Goal: Task Accomplishment & Management: Complete application form

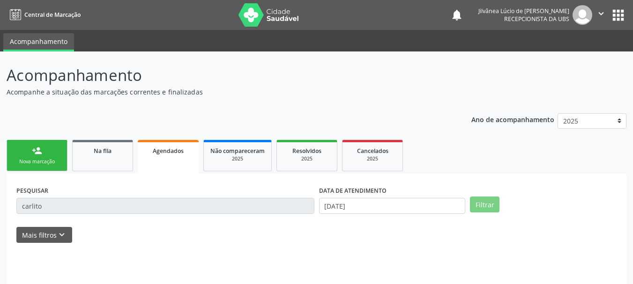
scroll to position [25, 0]
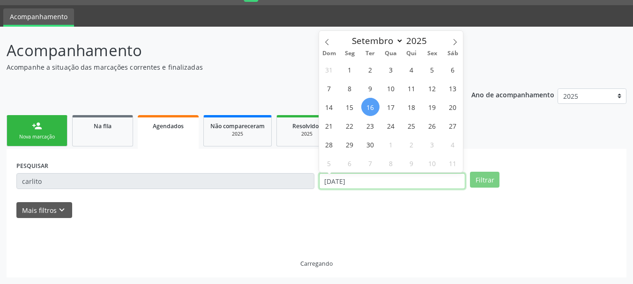
click at [350, 185] on input "[DATE]" at bounding box center [392, 181] width 147 height 16
click at [386, 121] on span "24" at bounding box center [391, 126] width 18 height 18
type input "[DATE]"
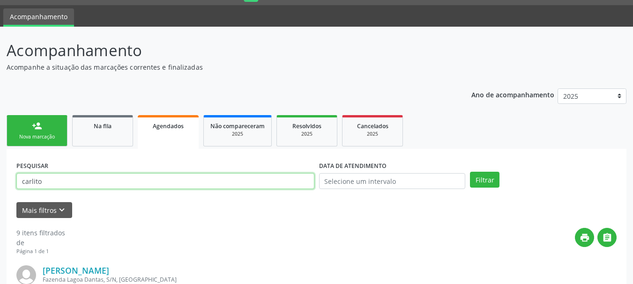
drag, startPoint x: 51, startPoint y: 175, endPoint x: 0, endPoint y: 178, distance: 50.7
paste input "Juanice Moreira Sodre"
click at [470, 172] on button "Filtrar" at bounding box center [485, 180] width 30 height 16
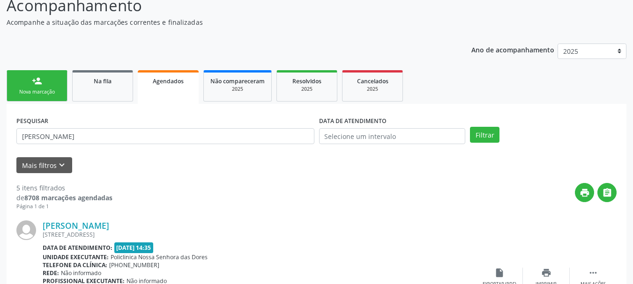
scroll to position [165, 0]
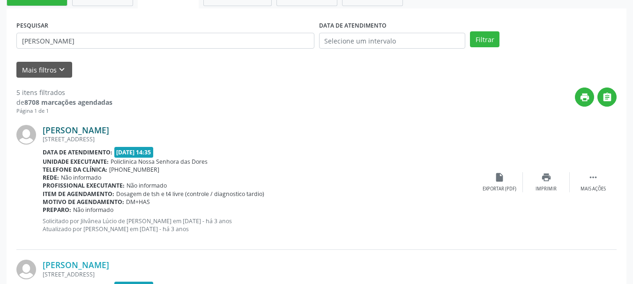
click at [73, 134] on link "Juanice Moreira Sodre" at bounding box center [76, 130] width 67 height 10
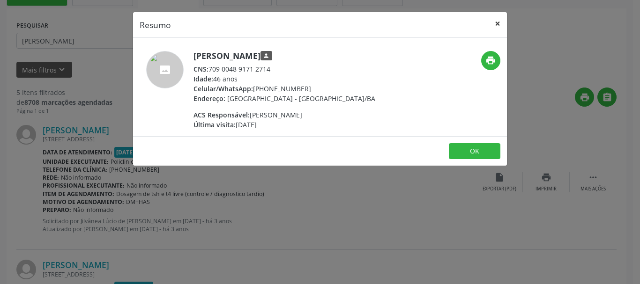
click at [497, 25] on button "×" at bounding box center [497, 23] width 19 height 23
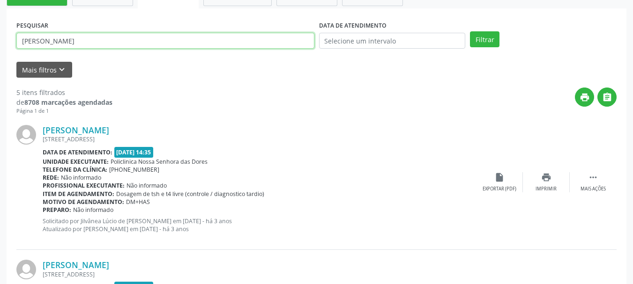
drag, startPoint x: 84, startPoint y: 37, endPoint x: 0, endPoint y: 46, distance: 84.8
paste input "Helena da Silva Carvalho"
click at [470, 31] on button "Filtrar" at bounding box center [485, 39] width 30 height 16
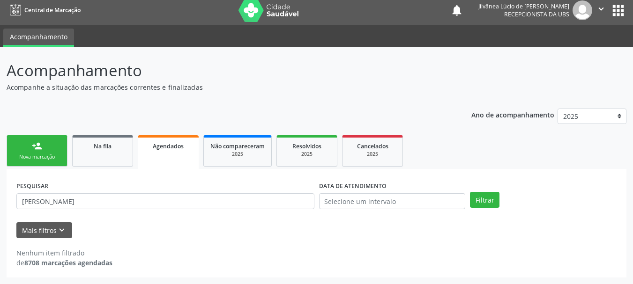
scroll to position [5, 0]
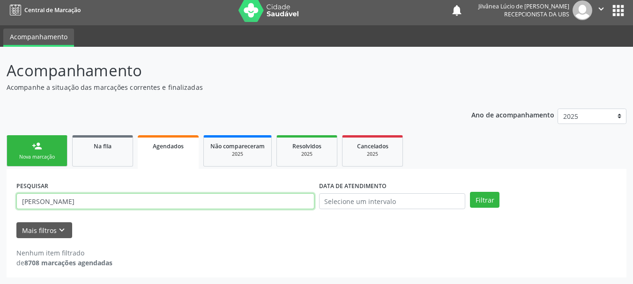
click at [51, 197] on input "Helena da Silva Carvalho" at bounding box center [165, 202] width 298 height 16
type input "Helena Silva Carvalho"
click at [470, 192] on button "Filtrar" at bounding box center [485, 200] width 30 height 16
drag, startPoint x: 97, startPoint y: 202, endPoint x: 0, endPoint y: 205, distance: 97.0
click at [0, 205] on div "Acompanhamento Acompanhe a situação das marcações correntes e finalizadas Relat…" at bounding box center [316, 166] width 633 height 238
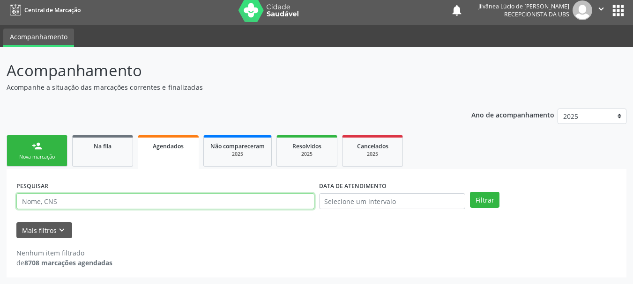
click at [91, 198] on input "text" at bounding box center [165, 202] width 298 height 16
paste input "[PERSON_NAME]"
click at [470, 192] on button "Filtrar" at bounding box center [485, 200] width 30 height 16
click at [50, 198] on input "[PERSON_NAME]" at bounding box center [165, 202] width 298 height 16
type input "Doracy Silva Ribeiro"
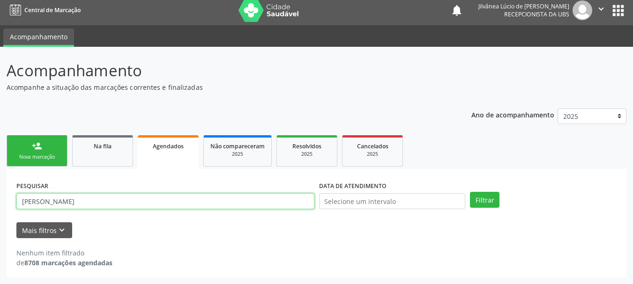
click at [470, 192] on button "Filtrar" at bounding box center [485, 200] width 30 height 16
drag, startPoint x: 71, startPoint y: 202, endPoint x: 0, endPoint y: 208, distance: 71.4
click at [0, 208] on div "Acompanhamento Acompanhe a situação das marcações correntes e finalizadas Relat…" at bounding box center [316, 166] width 633 height 238
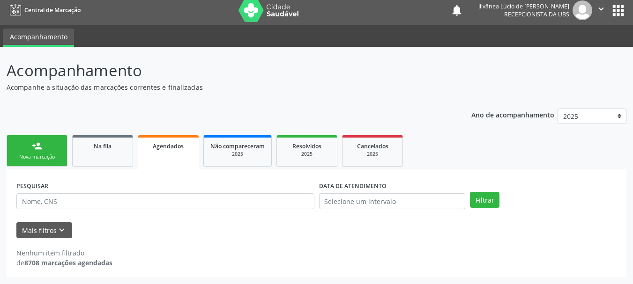
click at [56, 151] on link "person_add Nova marcação" at bounding box center [37, 150] width 61 height 31
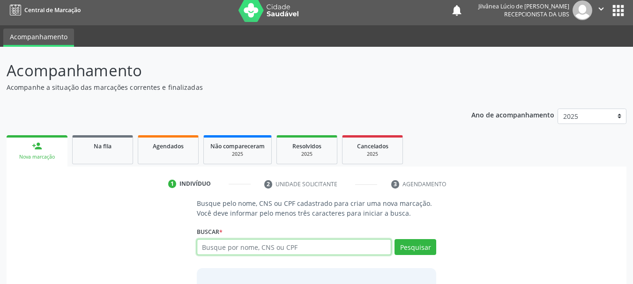
click at [228, 252] on input "text" at bounding box center [294, 247] width 195 height 16
paste input "Doracy Silva Ribeiro"
type input "Doracy Silva Ribeiro"
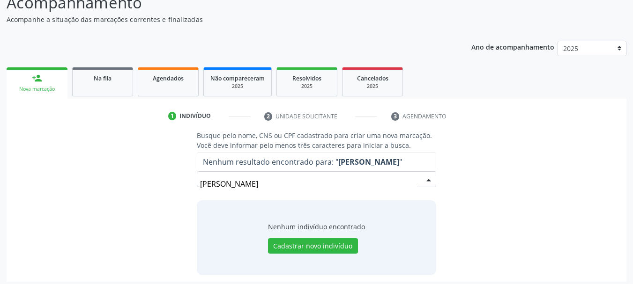
scroll to position [77, 0]
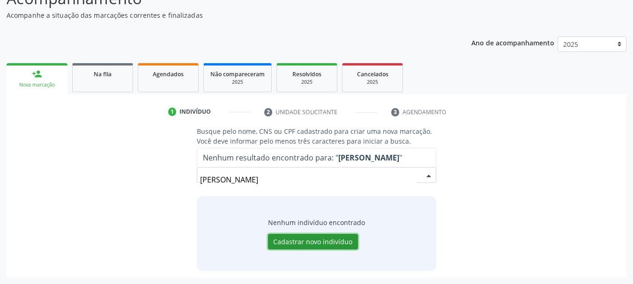
click at [306, 247] on button "Cadastrar novo indivíduo" at bounding box center [313, 242] width 90 height 16
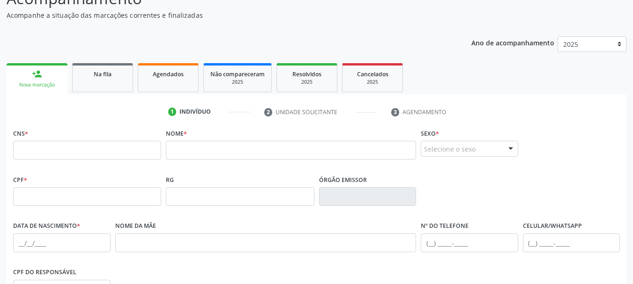
scroll to position [0, 0]
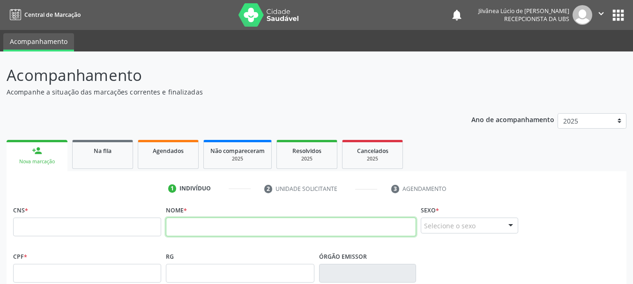
click at [186, 231] on input "text" at bounding box center [291, 227] width 250 height 19
paste input "Doracy Silva Ribeiro"
drag, startPoint x: 221, startPoint y: 229, endPoint x: 196, endPoint y: 226, distance: 25.0
click at [196, 226] on input "Doracy Silva Ribeiro" at bounding box center [291, 227] width 250 height 19
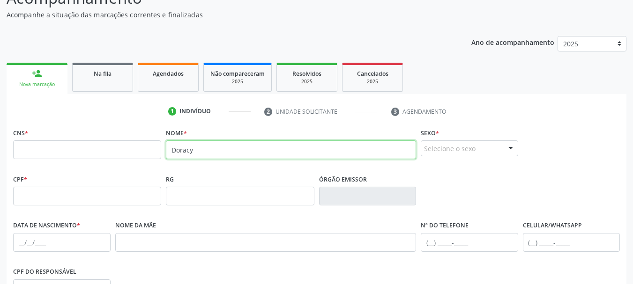
scroll to position [94, 0]
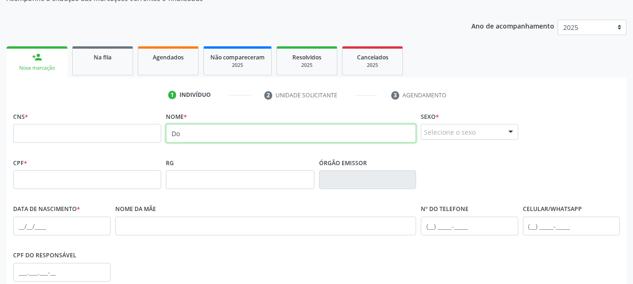
type input "D"
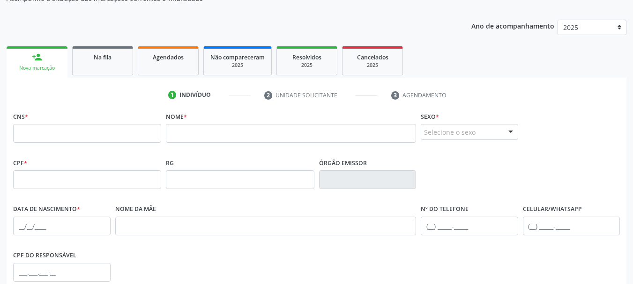
click at [312, 24] on div "Ano de acompanhamento 2025 2024 2023 2022 2021 2020 2019 person_add Nova marcaç…" at bounding box center [317, 210] width 620 height 395
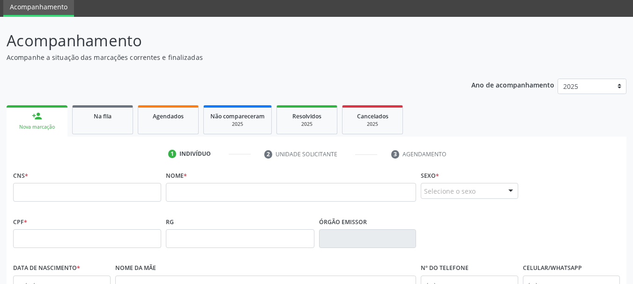
scroll to position [0, 0]
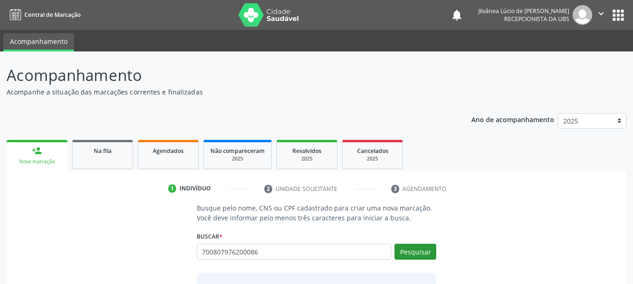
type input "700807976200086"
click at [421, 249] on button "Pesquisar" at bounding box center [416, 252] width 42 height 16
type input "700807976200086"
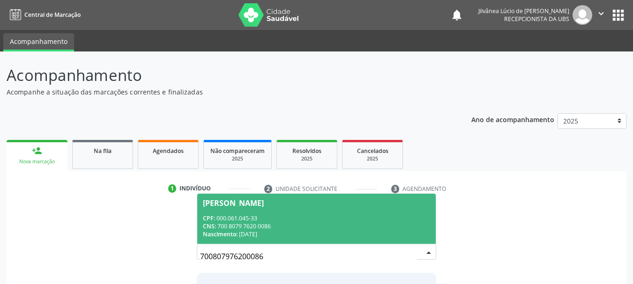
click at [251, 231] on div "Nascimento: 23/08/1949" at bounding box center [317, 235] width 228 height 8
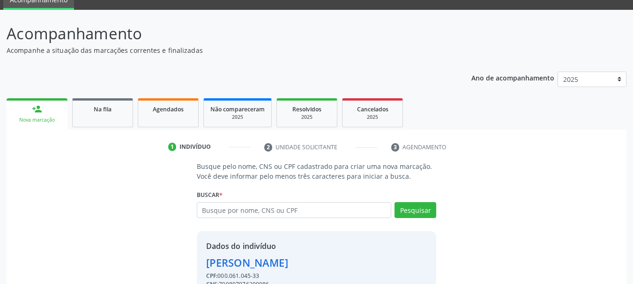
scroll to position [91, 0]
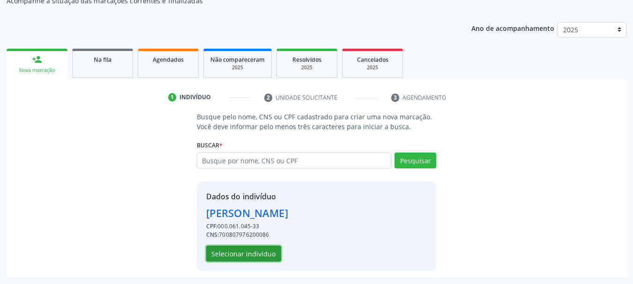
click at [246, 258] on button "Selecionar indivíduo" at bounding box center [243, 254] width 75 height 16
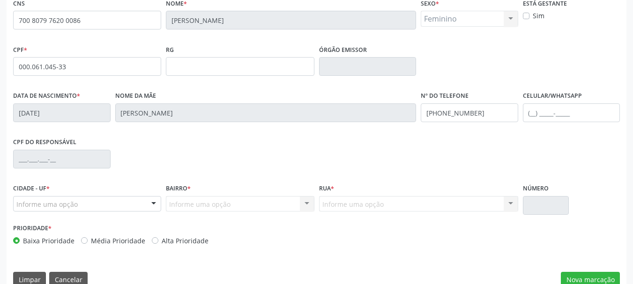
scroll to position [223, 0]
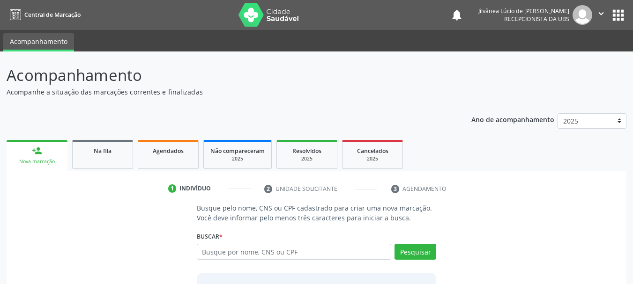
scroll to position [77, 0]
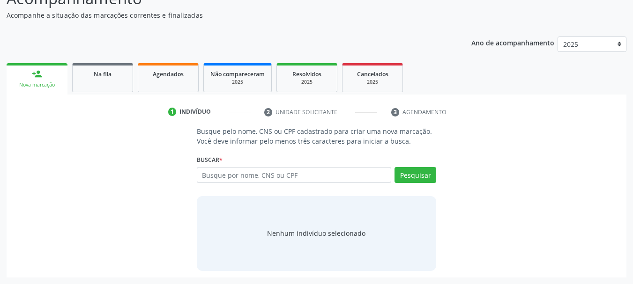
click at [268, 179] on input "text" at bounding box center [294, 175] width 195 height 16
type input "v"
type input "700807976200086"
click at [428, 180] on button "Pesquisar" at bounding box center [416, 175] width 42 height 16
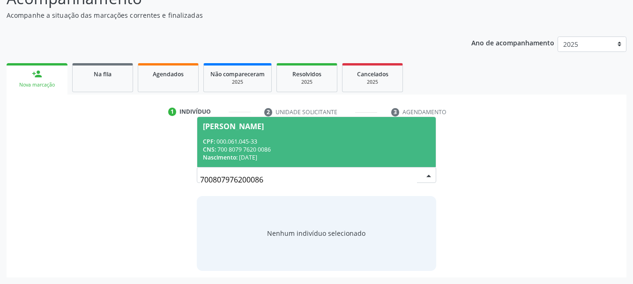
click at [355, 142] on div "CPF: 000.061.045-33" at bounding box center [317, 142] width 228 height 8
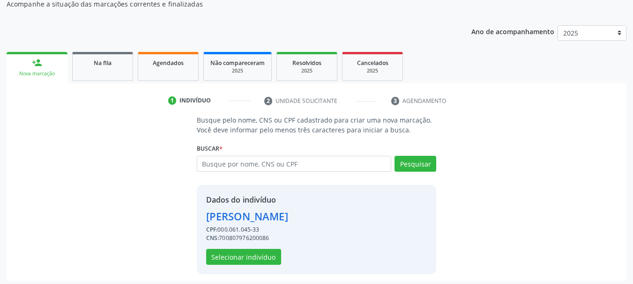
scroll to position [91, 0]
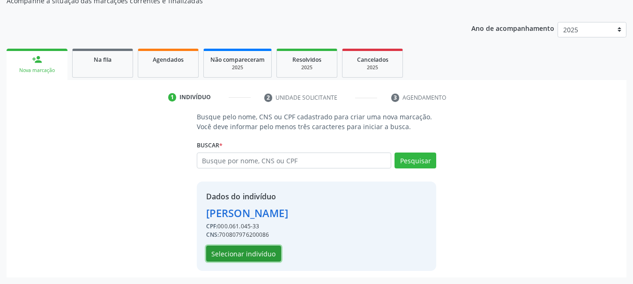
click at [225, 252] on button "Selecionar indivíduo" at bounding box center [243, 254] width 75 height 16
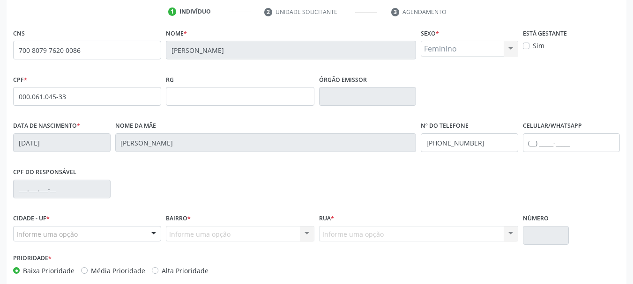
scroll to position [0, 0]
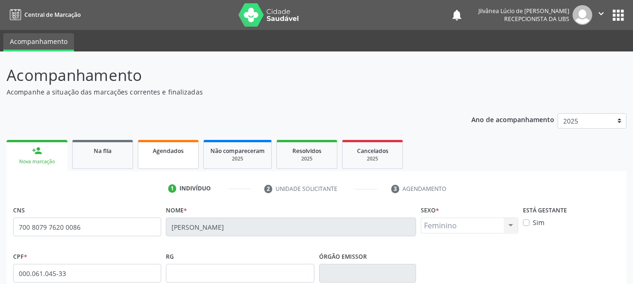
click at [164, 149] on span "Agendados" at bounding box center [168, 151] width 31 height 8
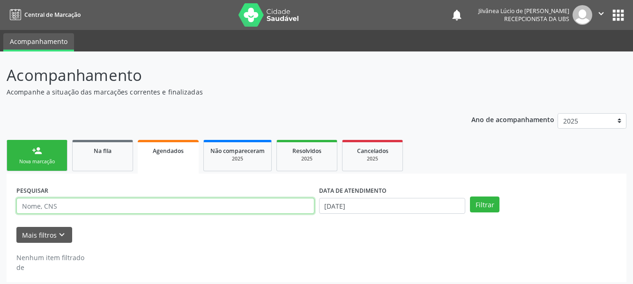
click at [54, 209] on input "text" at bounding box center [165, 206] width 298 height 16
paste input "[PERSON_NAME]"
type input "[PERSON_NAME]"
click at [470, 197] on button "Filtrar" at bounding box center [485, 205] width 30 height 16
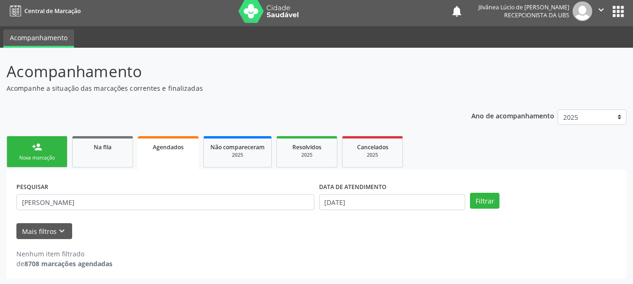
scroll to position [5, 0]
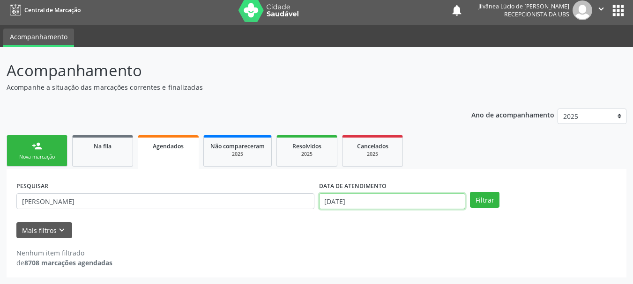
click at [388, 197] on input "[DATE]" at bounding box center [392, 202] width 147 height 16
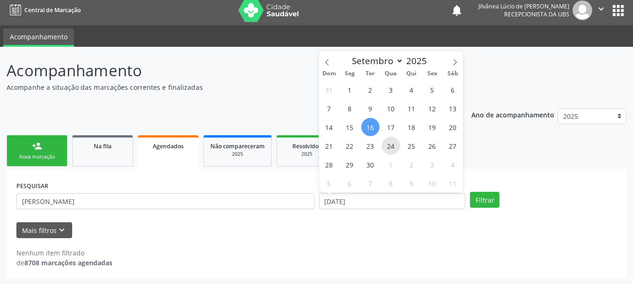
click at [395, 141] on span "24" at bounding box center [391, 146] width 18 height 18
type input "[DATE]"
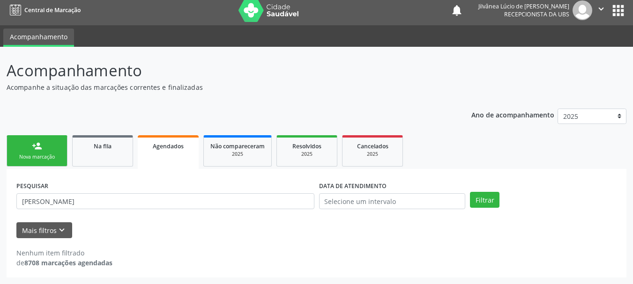
click at [492, 167] on ul "person_add Nova marcação Na fila Agendados Não compareceram 2025 Resolvidos 202…" at bounding box center [317, 151] width 620 height 36
click at [482, 188] on div "PESQUISAR [PERSON_NAME] DATA DE ATENDIMENTO Filtrar" at bounding box center [316, 197] width 605 height 37
click at [481, 205] on button "Filtrar" at bounding box center [485, 200] width 30 height 16
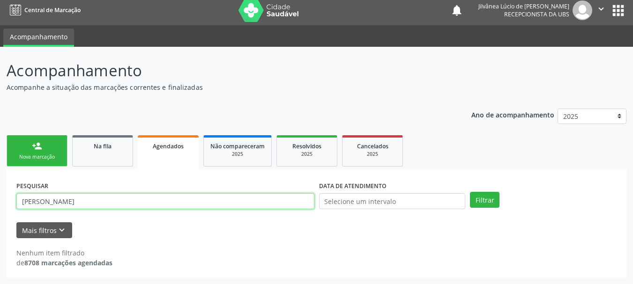
drag, startPoint x: 116, startPoint y: 204, endPoint x: 2, endPoint y: 200, distance: 113.5
click at [2, 200] on div "Acompanhamento Acompanhe a situação das marcações correntes e finalizadas Relat…" at bounding box center [316, 166] width 633 height 238
paste input "700807976200086"
click at [470, 192] on button "Filtrar" at bounding box center [485, 200] width 30 height 16
drag, startPoint x: 91, startPoint y: 203, endPoint x: 6, endPoint y: 200, distance: 84.9
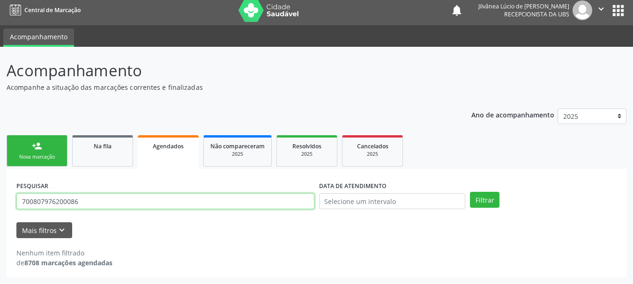
click at [11, 206] on div "PESQUISAR 700807976200086 DATA DE ATENDIMENTO Filtrar UNIDADE EXECUTANTE Seleci…" at bounding box center [317, 223] width 620 height 109
paste input "[PERSON_NAME]"
type input "[PERSON_NAME]"
click at [470, 192] on button "Filtrar" at bounding box center [485, 200] width 30 height 16
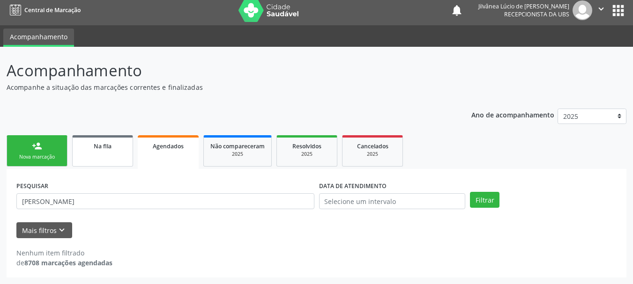
click at [85, 155] on link "Na fila" at bounding box center [102, 150] width 61 height 31
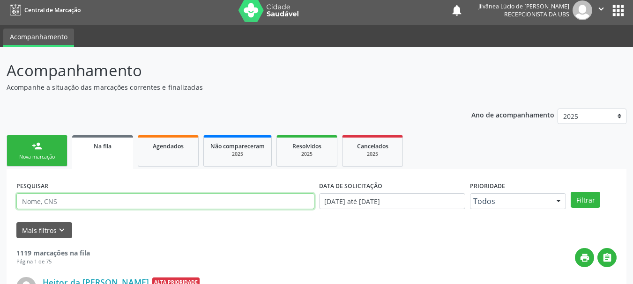
click at [94, 200] on input "text" at bounding box center [165, 202] width 298 height 16
paste input "[PERSON_NAME]"
click at [571, 192] on button "Filtrar" at bounding box center [586, 200] width 30 height 16
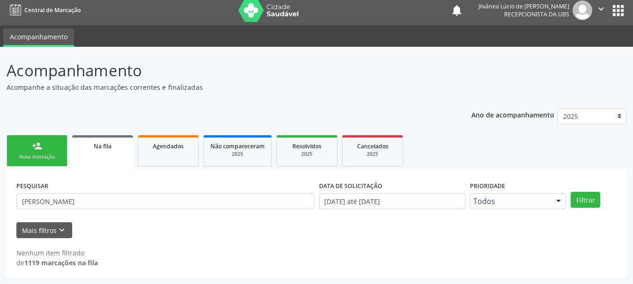
click at [103, 210] on div "PESQUISAR [PERSON_NAME]" at bounding box center [165, 197] width 303 height 37
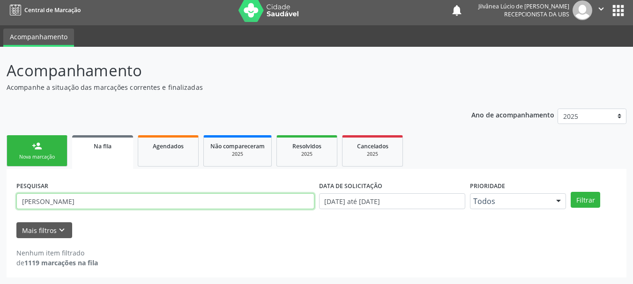
drag, startPoint x: 108, startPoint y: 204, endPoint x: 0, endPoint y: 209, distance: 108.4
click at [0, 209] on div "Acompanhamento Acompanhe a situação das marcações correntes e finalizadas Relat…" at bounding box center [316, 166] width 633 height 238
paste input "700807976200086"
click at [571, 192] on button "Filtrar" at bounding box center [586, 200] width 30 height 16
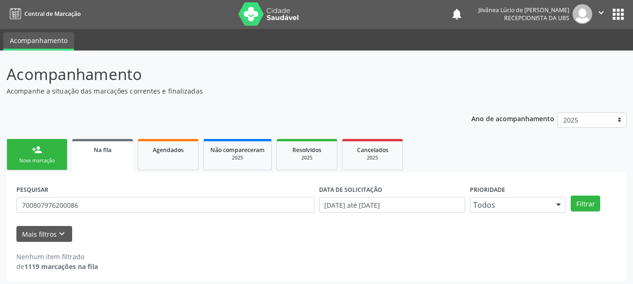
scroll to position [0, 0]
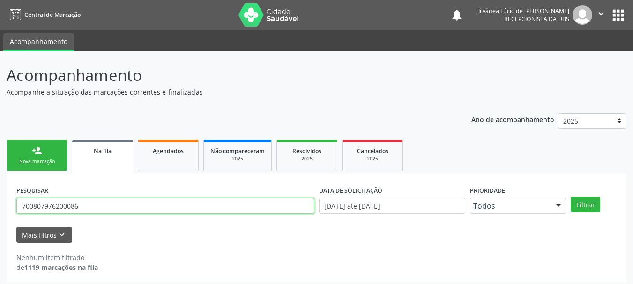
drag, startPoint x: 84, startPoint y: 208, endPoint x: 0, endPoint y: 184, distance: 87.7
click at [0, 197] on div "Acompanhamento Acompanhe a situação das marcações correntes e finalizadas Relat…" at bounding box center [316, 171] width 633 height 238
paste input "[PERSON_NAME]"
type input "[PERSON_NAME]"
click at [571, 197] on button "Filtrar" at bounding box center [586, 205] width 30 height 16
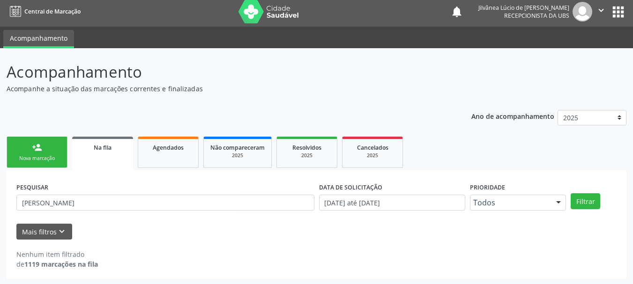
scroll to position [5, 0]
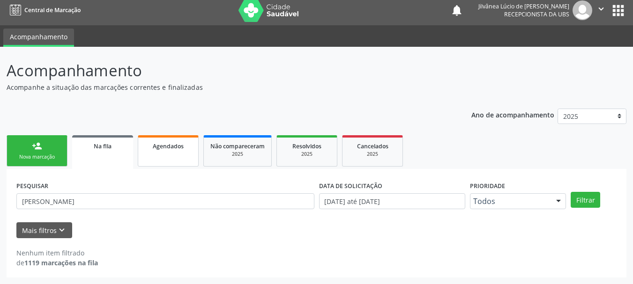
click at [163, 141] on link "Agendados" at bounding box center [168, 150] width 61 height 31
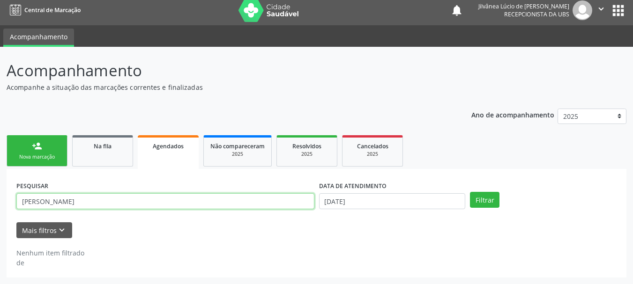
click at [106, 201] on input "[PERSON_NAME]" at bounding box center [165, 202] width 298 height 16
drag, startPoint x: 107, startPoint y: 201, endPoint x: 0, endPoint y: 199, distance: 106.9
click at [0, 199] on div "Acompanhamento Acompanhe a situação das marcações correntes e finalizadas Relat…" at bounding box center [316, 166] width 633 height 238
paste input "[PERSON_NAME]"
type input "[PERSON_NAME]"
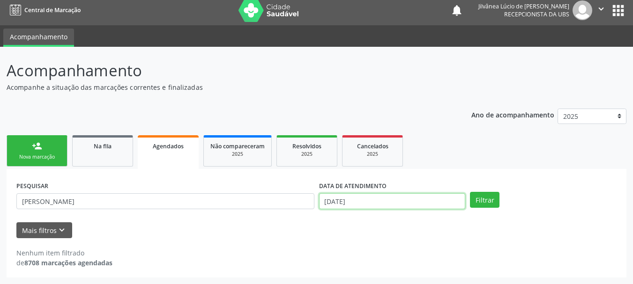
click at [389, 201] on input "[DATE]" at bounding box center [392, 202] width 147 height 16
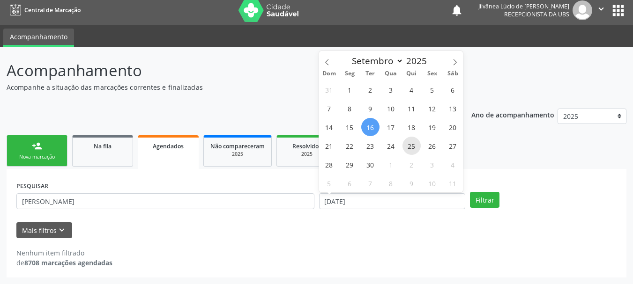
click at [412, 140] on span "25" at bounding box center [411, 146] width 18 height 18
type input "25/09/2025"
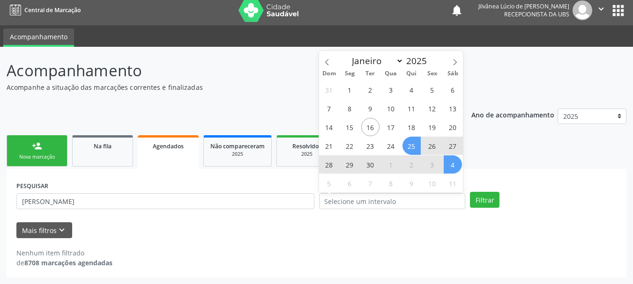
click at [488, 170] on div "PESQUISAR [PERSON_NAME] DATA DE ATENDIMENTO Filtrar UNIDADE EXECUTANTE Selecion…" at bounding box center [317, 223] width 620 height 109
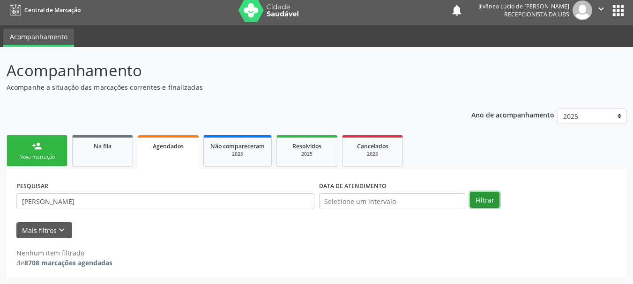
click at [484, 198] on button "Filtrar" at bounding box center [485, 200] width 30 height 16
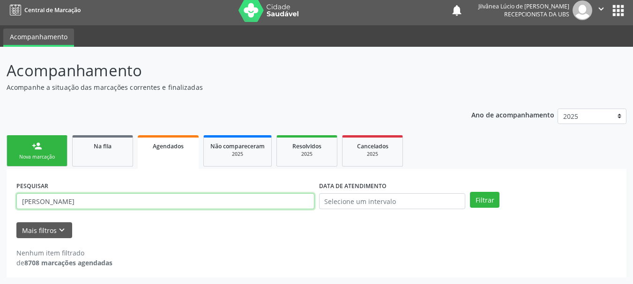
drag, startPoint x: 119, startPoint y: 202, endPoint x: 0, endPoint y: 194, distance: 119.7
click at [0, 194] on div "Acompanhamento Acompanhe a situação das marcações correntes e finalizadas Relat…" at bounding box center [316, 166] width 633 height 238
paste input "700504302773251"
click at [470, 192] on button "Filtrar" at bounding box center [485, 200] width 30 height 16
drag, startPoint x: 113, startPoint y: 195, endPoint x: 0, endPoint y: 217, distance: 115.0
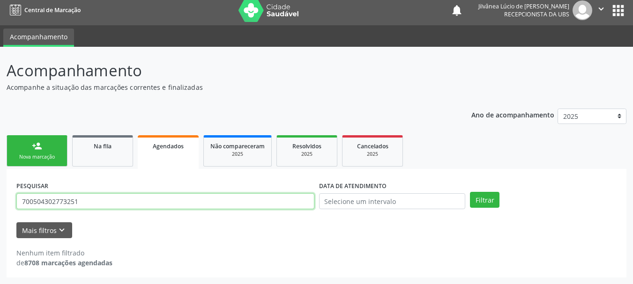
click at [0, 217] on div "Acompanhamento Acompanhe a situação das marcações correntes e finalizadas Relat…" at bounding box center [316, 166] width 633 height 238
paste input "[PERSON_NAME] de [PERSON_NAME]"
click at [470, 192] on button "Filtrar" at bounding box center [485, 200] width 30 height 16
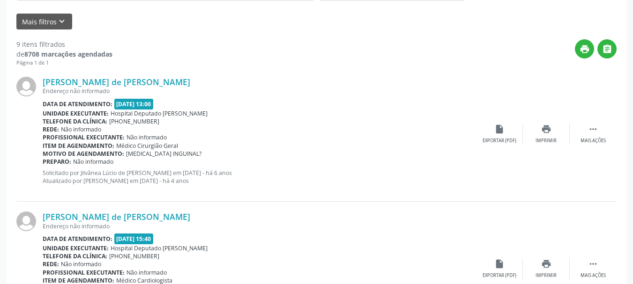
scroll to position [239, 0]
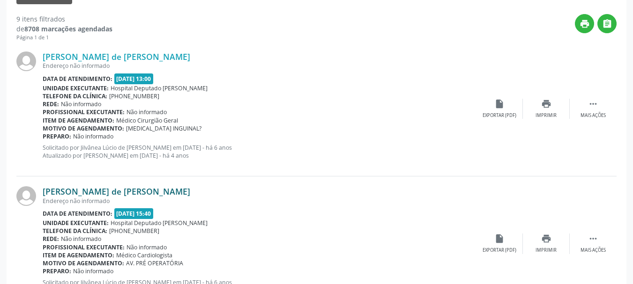
click at [64, 195] on link "[PERSON_NAME] de [PERSON_NAME]" at bounding box center [117, 191] width 148 height 10
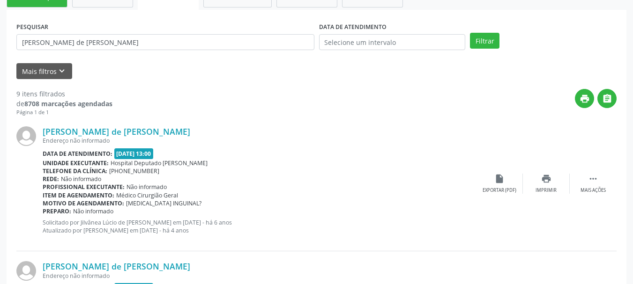
scroll to position [52, 0]
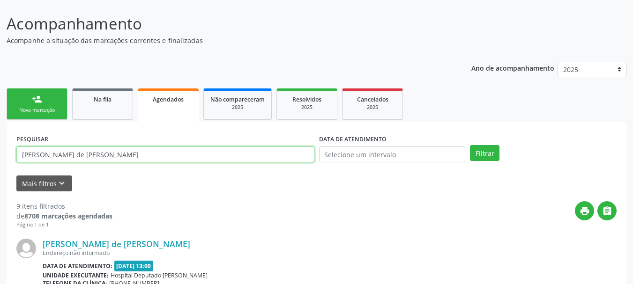
drag, startPoint x: 0, startPoint y: 181, endPoint x: 0, endPoint y: 214, distance: 32.8
type input "ademilson"
click at [470, 145] on button "Filtrar" at bounding box center [485, 153] width 30 height 16
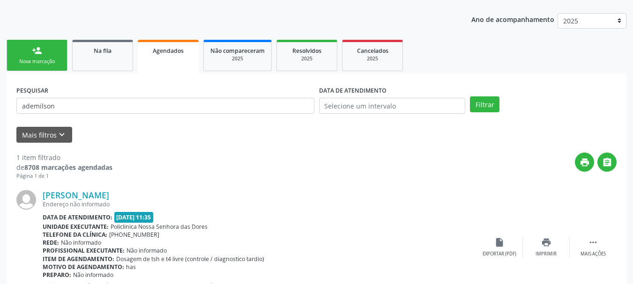
scroll to position [147, 0]
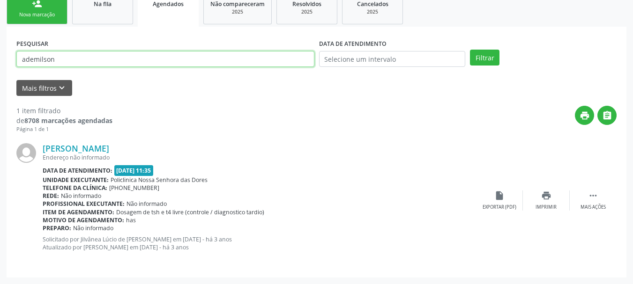
drag, startPoint x: 71, startPoint y: 56, endPoint x: 0, endPoint y: 73, distance: 72.8
click at [0, 73] on div "Acompanhamento Acompanhe a situação das marcações correntes e finalizadas Relat…" at bounding box center [316, 94] width 633 height 380
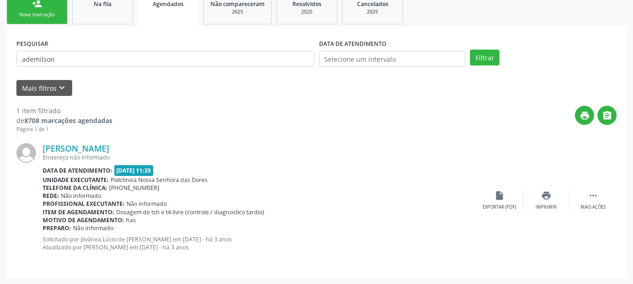
click at [35, 14] on div "Nova marcação" at bounding box center [37, 14] width 47 height 7
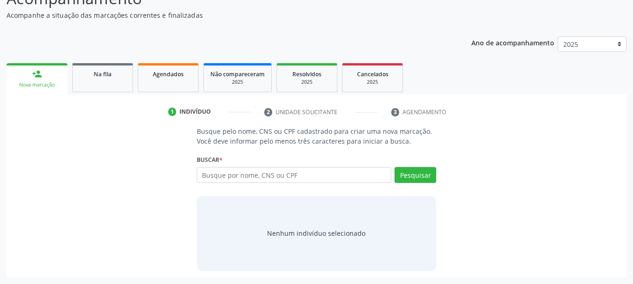
scroll to position [77, 0]
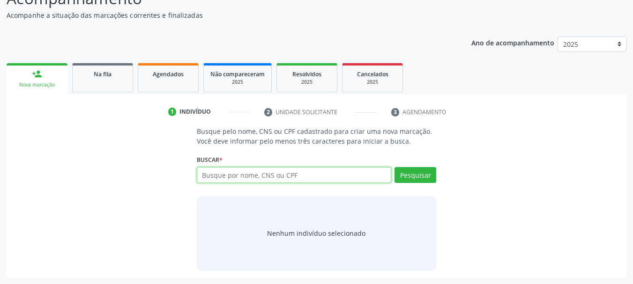
click at [282, 181] on input "text" at bounding box center [294, 175] width 195 height 16
paste input "700504302773251"
type input "700504302773251"
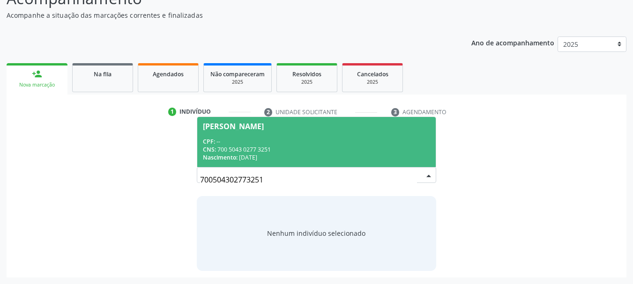
click at [255, 161] on div "Nascimento: [DATE]" at bounding box center [317, 158] width 228 height 8
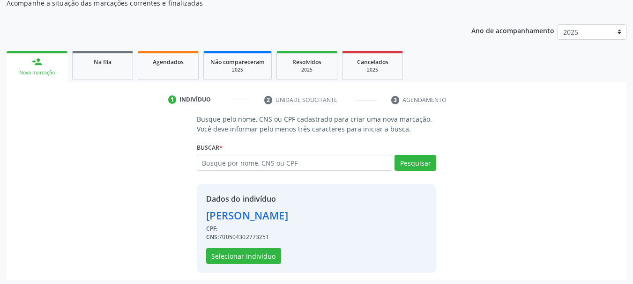
scroll to position [91, 0]
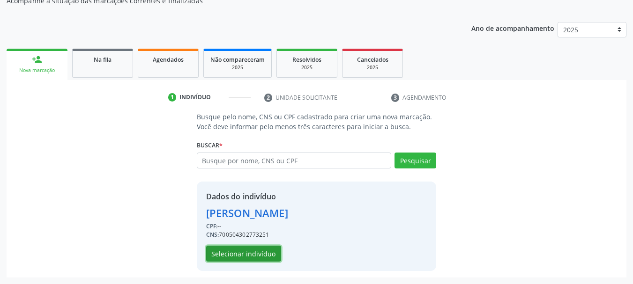
click at [241, 254] on button "Selecionar indivíduo" at bounding box center [243, 254] width 75 height 16
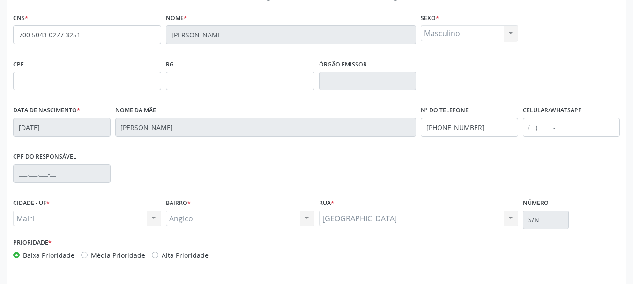
scroll to position [177, 0]
